Goal: Transaction & Acquisition: Purchase product/service

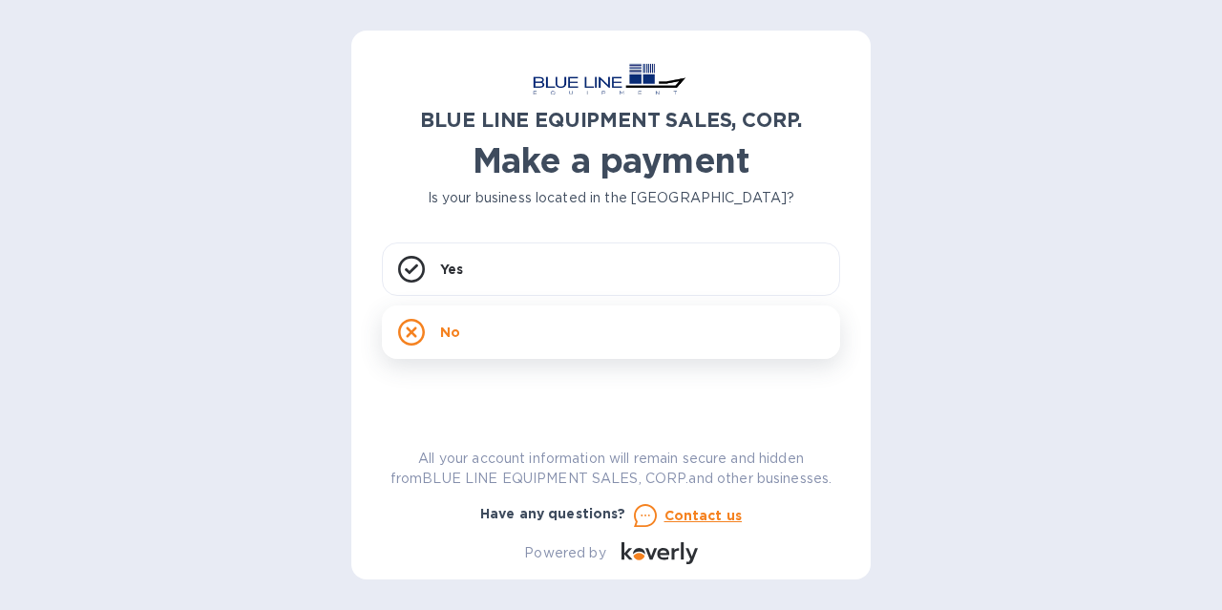
click at [442, 329] on p "No" at bounding box center [450, 332] width 20 height 19
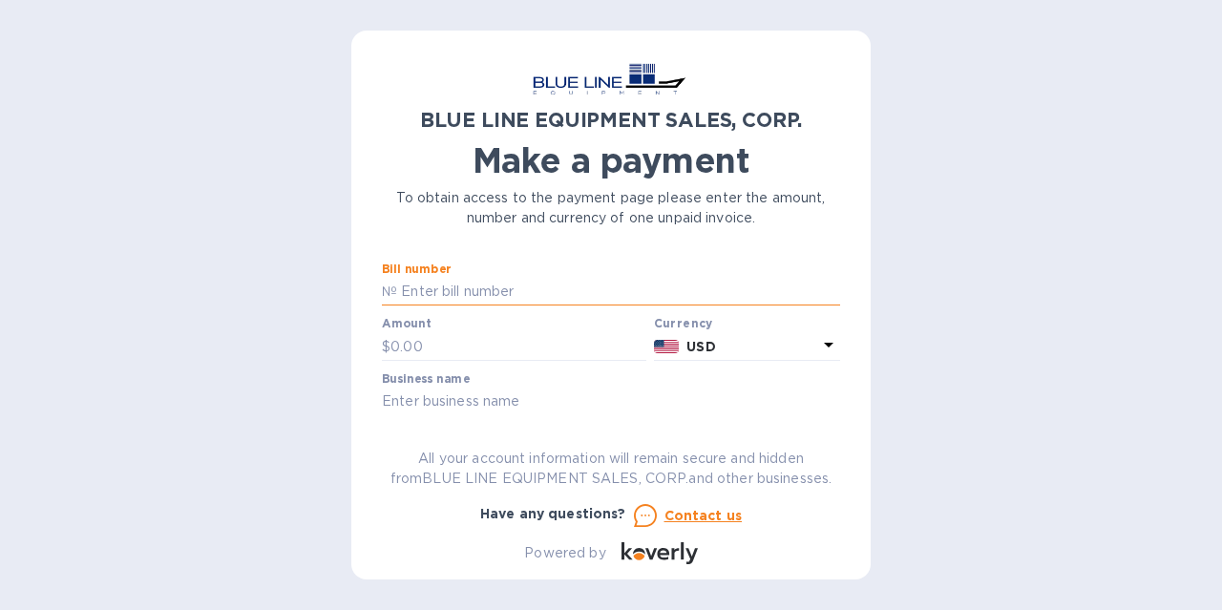
click at [516, 298] on input "text" at bounding box center [618, 292] width 443 height 29
paste input "I43251033165"
type input "I43251033165"
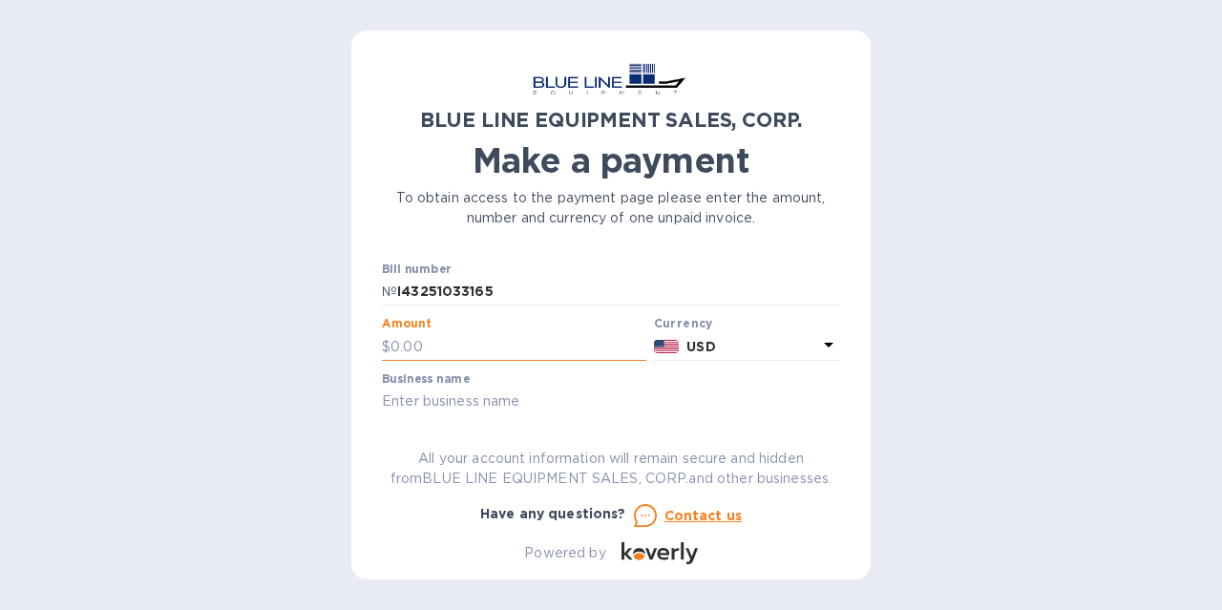
click at [419, 345] on input "text" at bounding box center [518, 346] width 256 height 29
type input "2,500"
click at [380, 403] on div "BLUE LINE EQUIPMENT SALES, CORP. Make a payment To obtain access to the payment…" at bounding box center [610, 305] width 519 height 549
click at [405, 402] on input "text" at bounding box center [611, 402] width 458 height 29
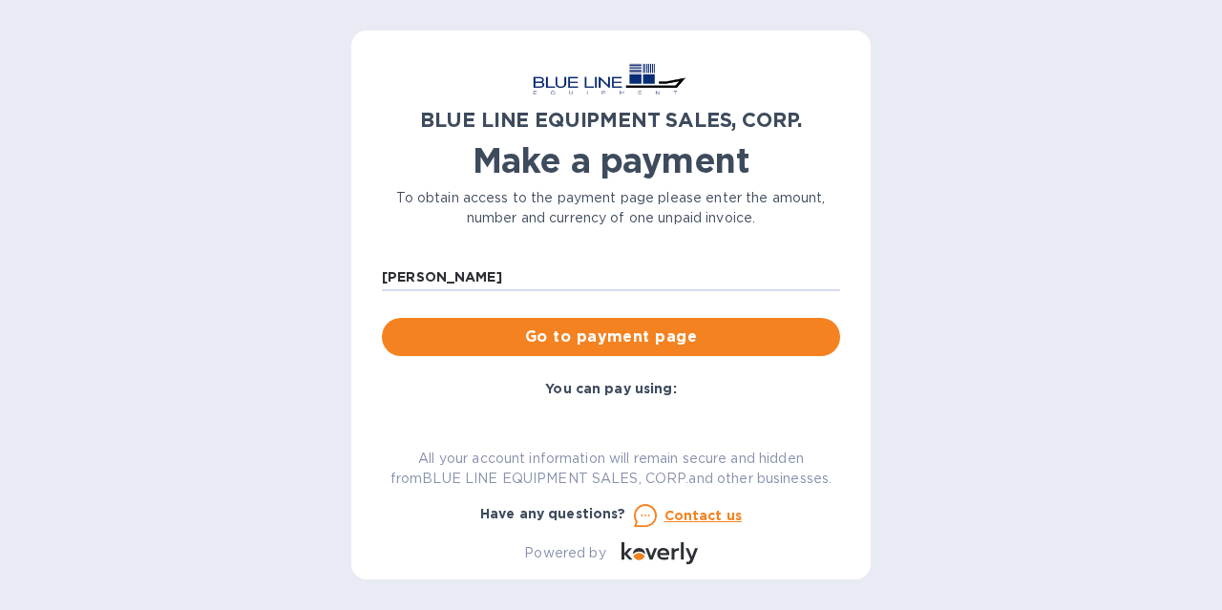
scroll to position [130, 0]
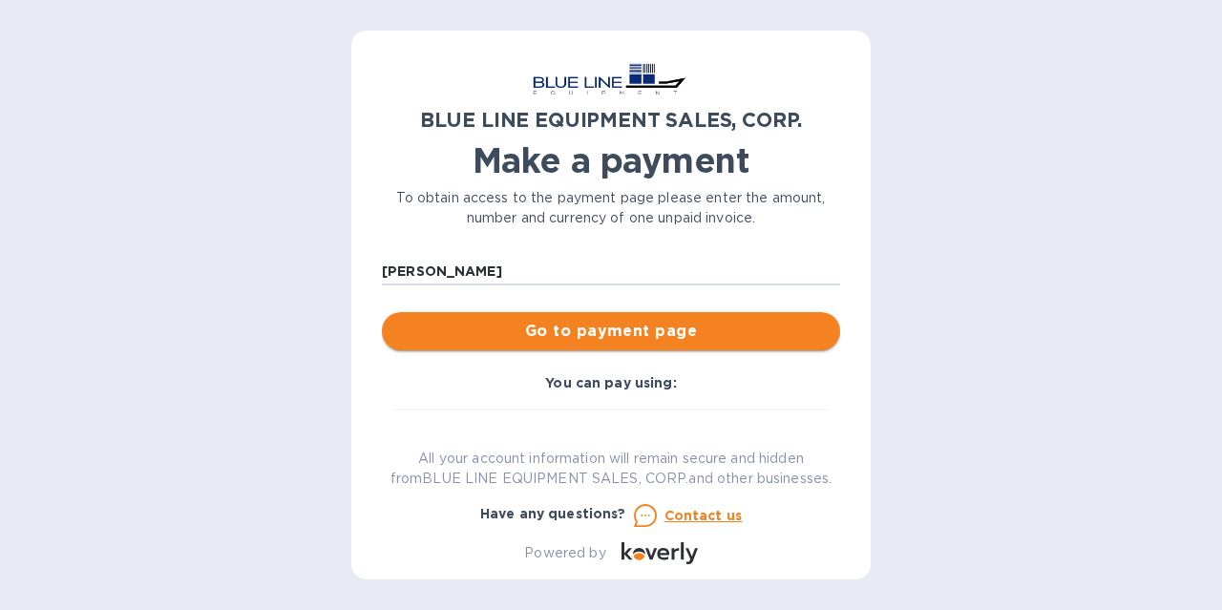
type input "[PERSON_NAME]"
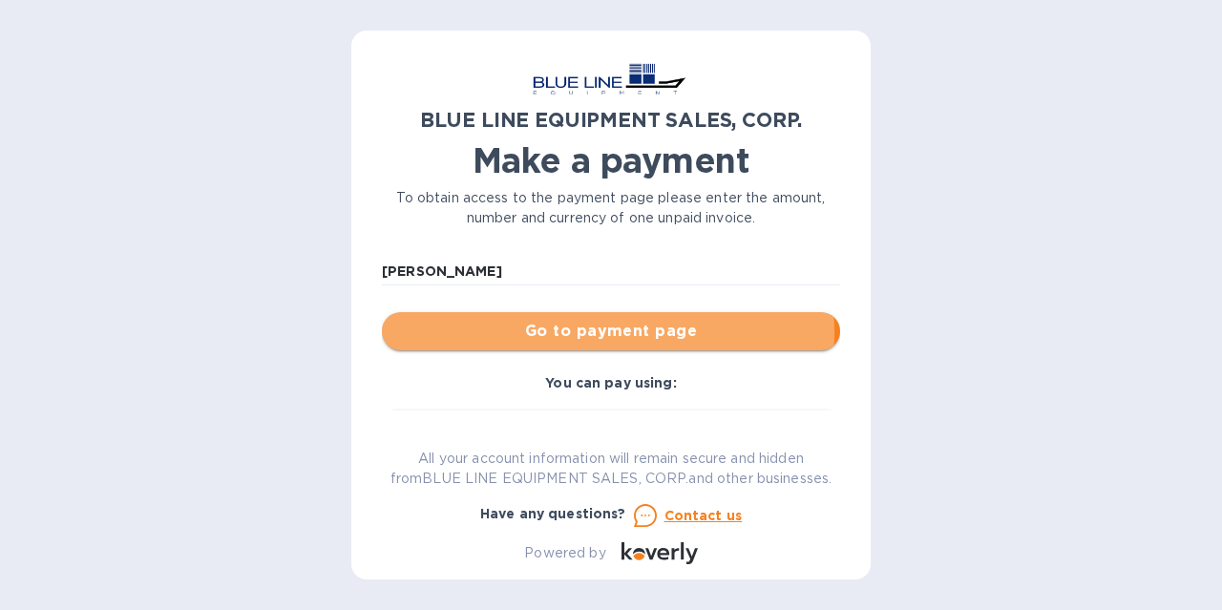
click at [579, 332] on span "Go to payment page" at bounding box center [611, 331] width 428 height 23
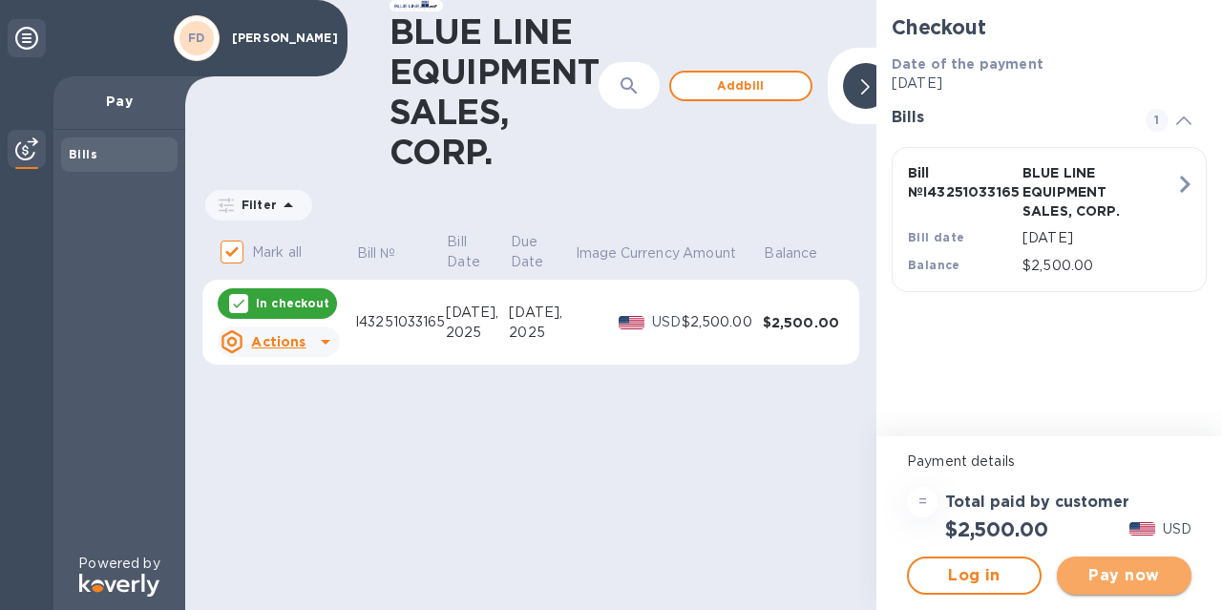
click at [1098, 578] on span "Pay now" at bounding box center [1124, 575] width 104 height 23
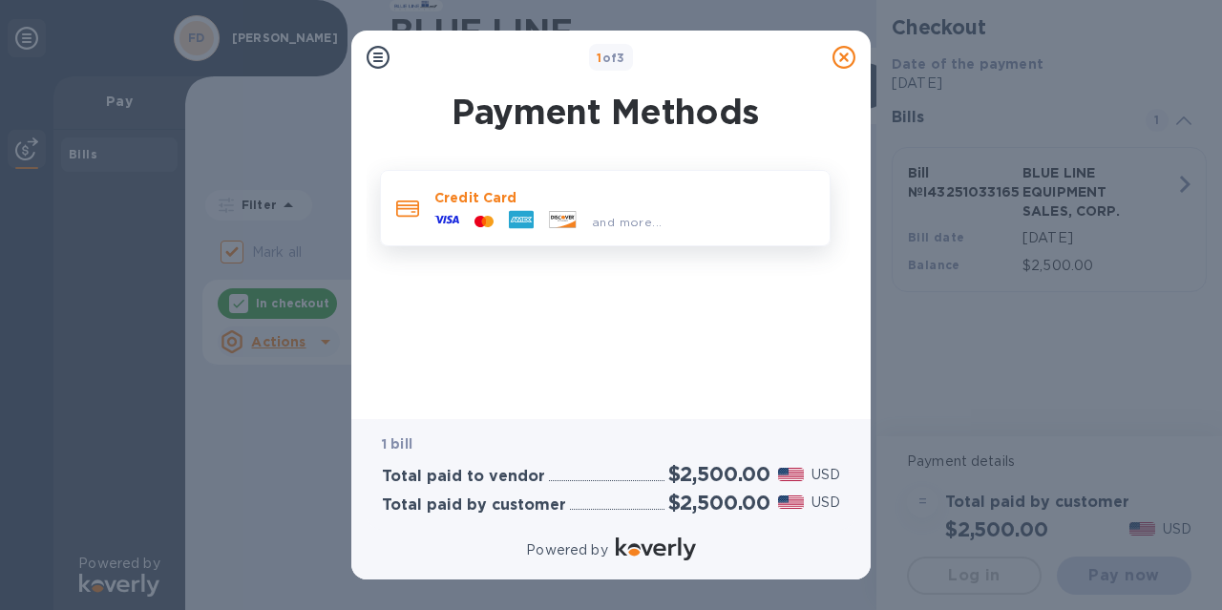
click at [440, 227] on icon at bounding box center [446, 219] width 25 height 25
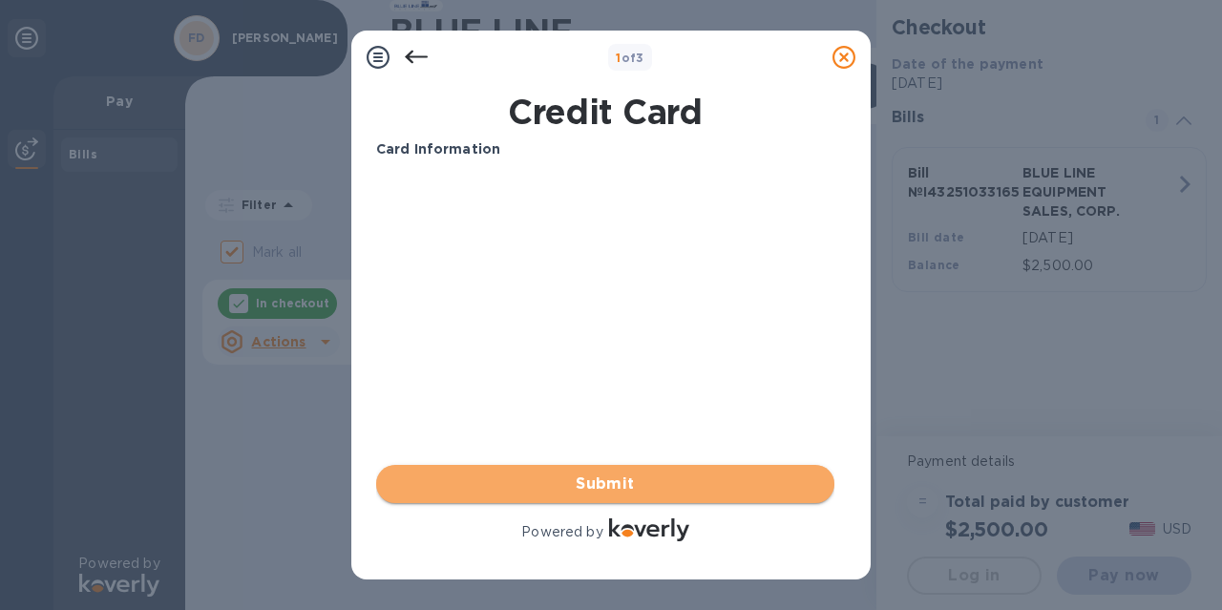
click at [598, 486] on span "Submit" at bounding box center [605, 484] width 428 height 23
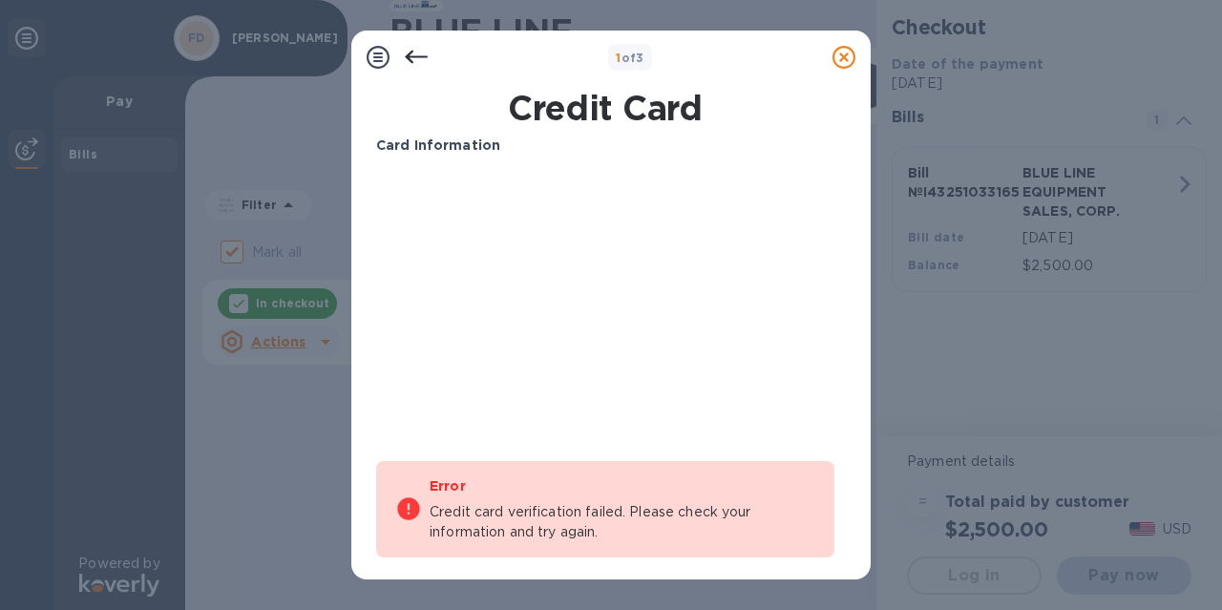
click at [411, 55] on icon at bounding box center [416, 57] width 23 height 23
